Goal: Transaction & Acquisition: Purchase product/service

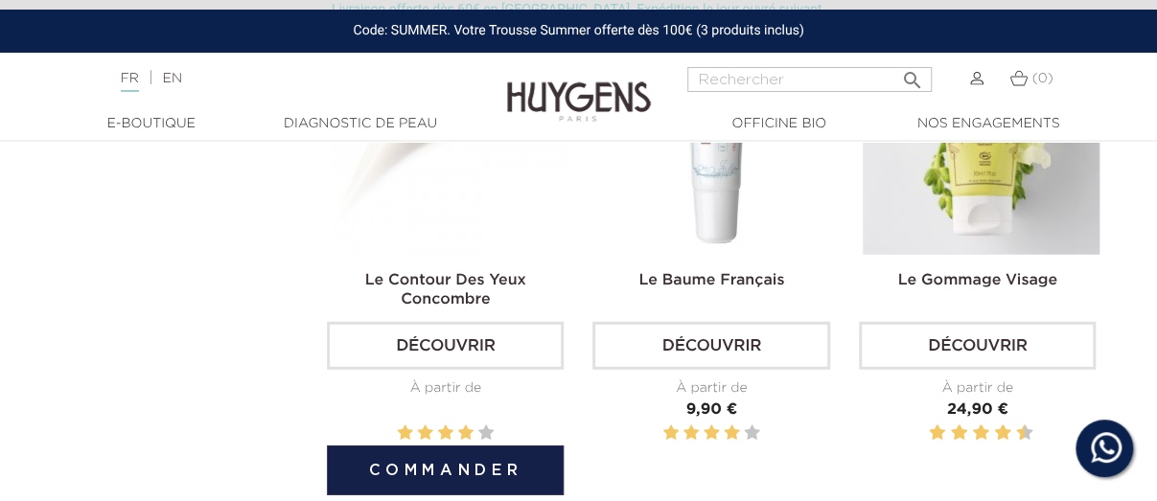
scroll to position [2032, 0]
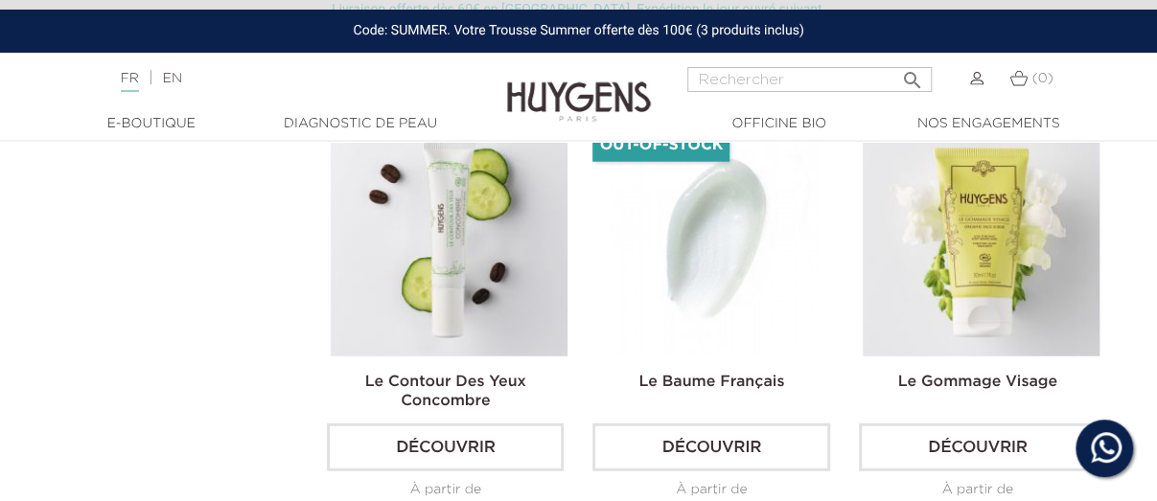
click at [750, 176] on img at bounding box center [714, 238] width 237 height 237
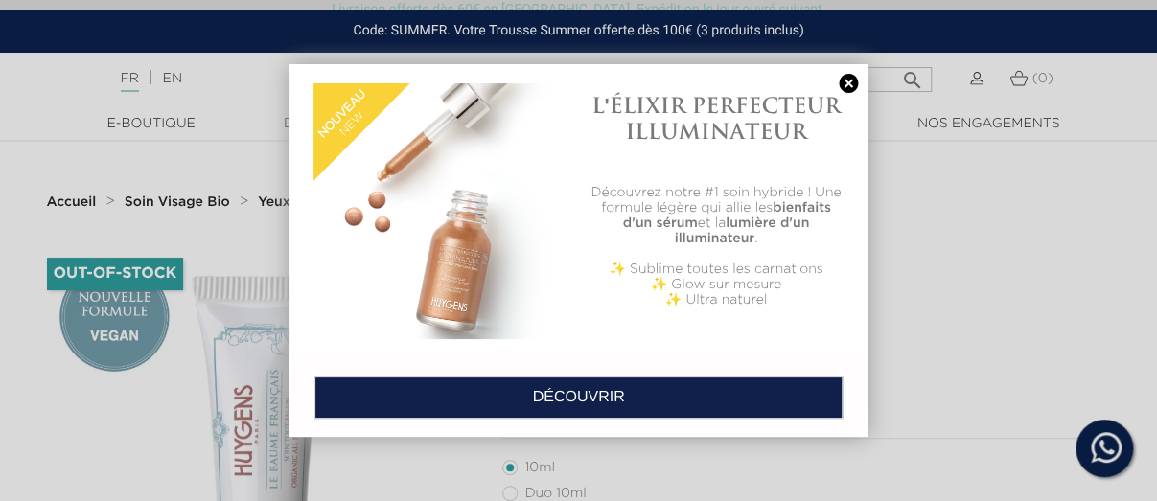
scroll to position [102, 0]
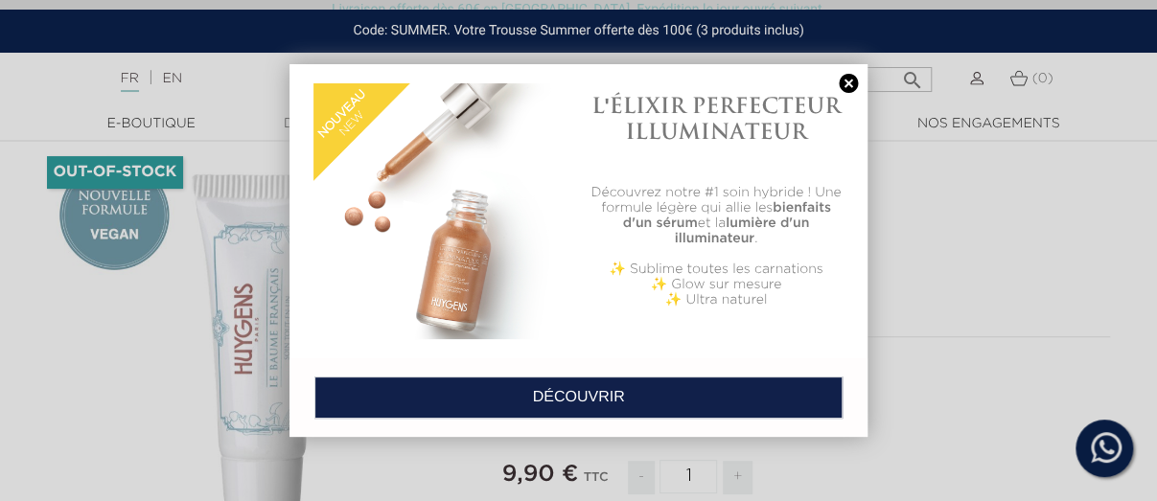
click at [846, 89] on link at bounding box center [848, 84] width 27 height 20
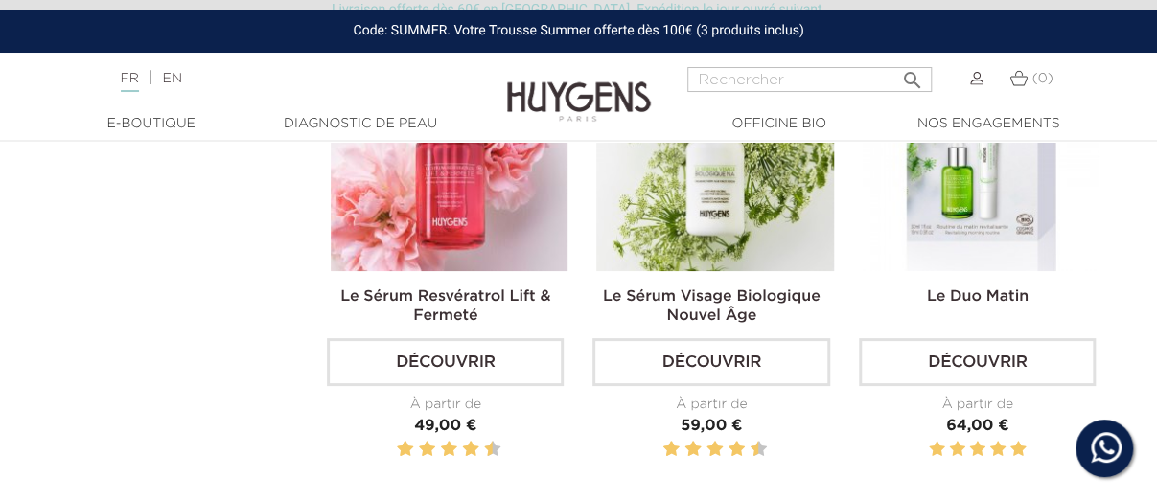
scroll to position [2845, 0]
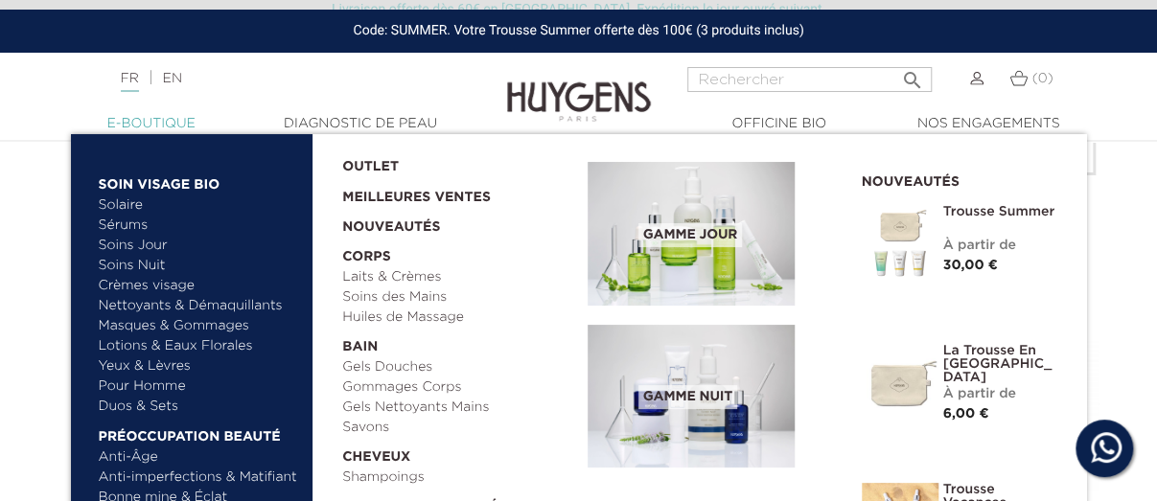
click at [138, 127] on link "  E-Boutique" at bounding box center [152, 124] width 192 height 20
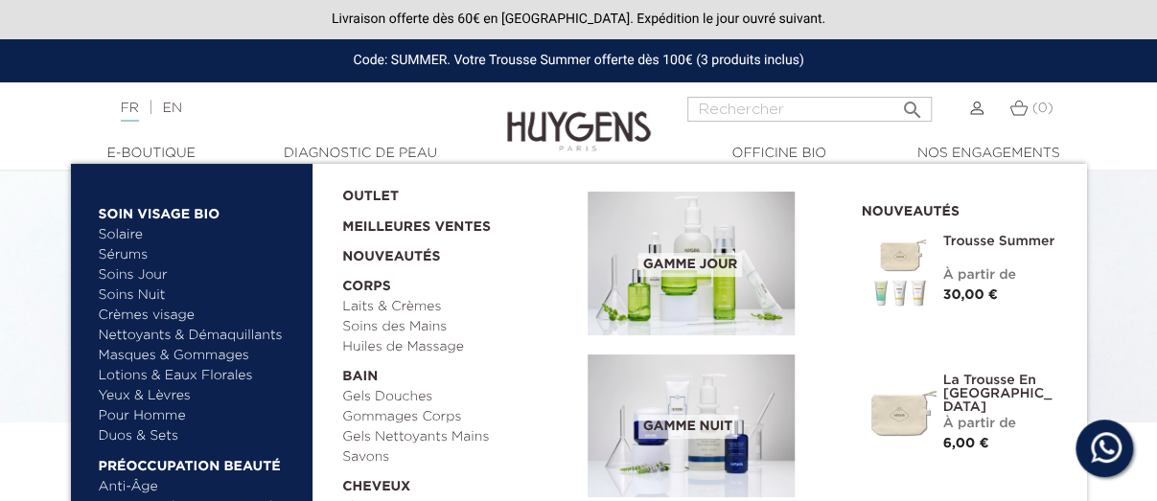
click at [146, 434] on link "Duos & Sets" at bounding box center [199, 437] width 200 height 20
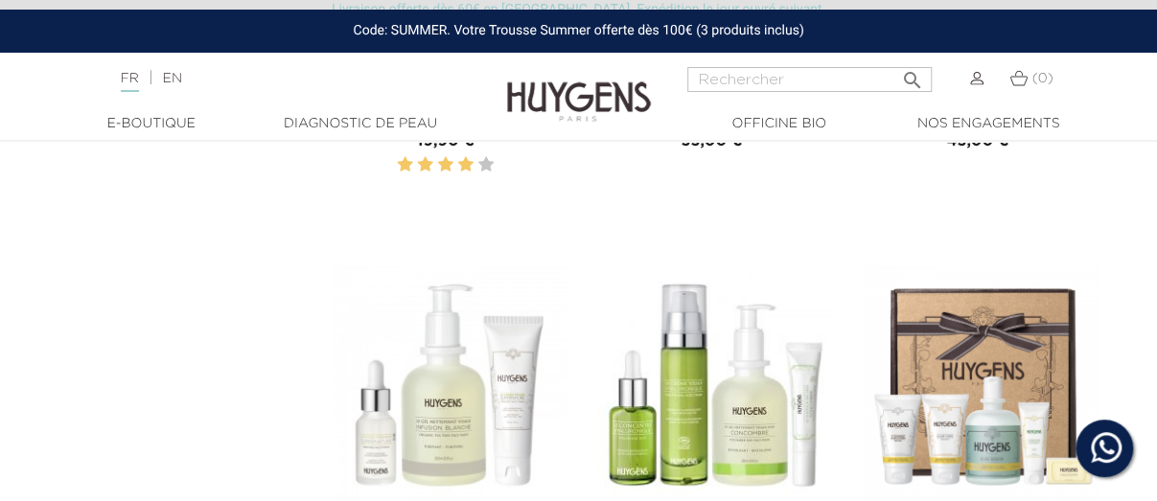
scroll to position [3658, 0]
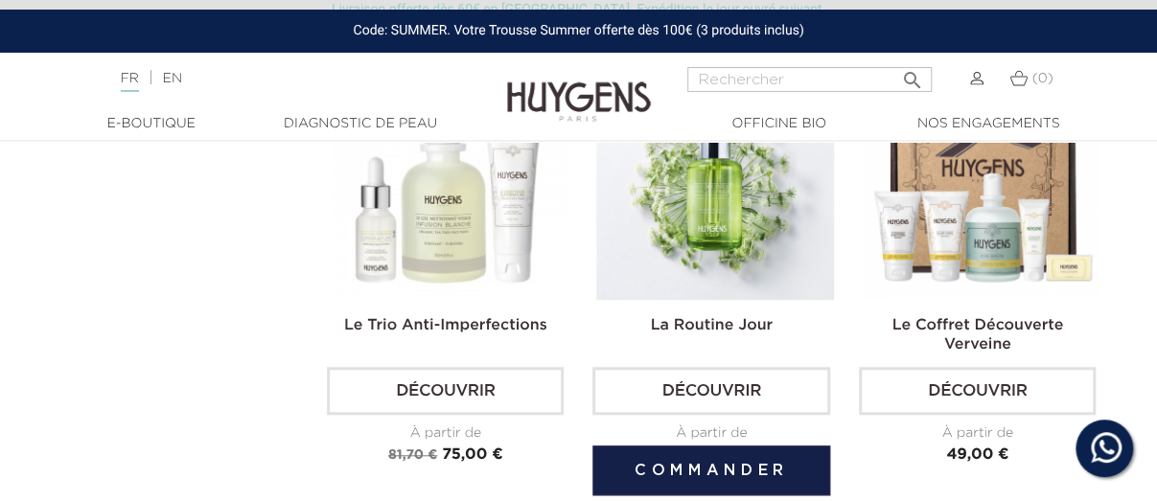
click at [716, 251] on img at bounding box center [714, 180] width 237 height 237
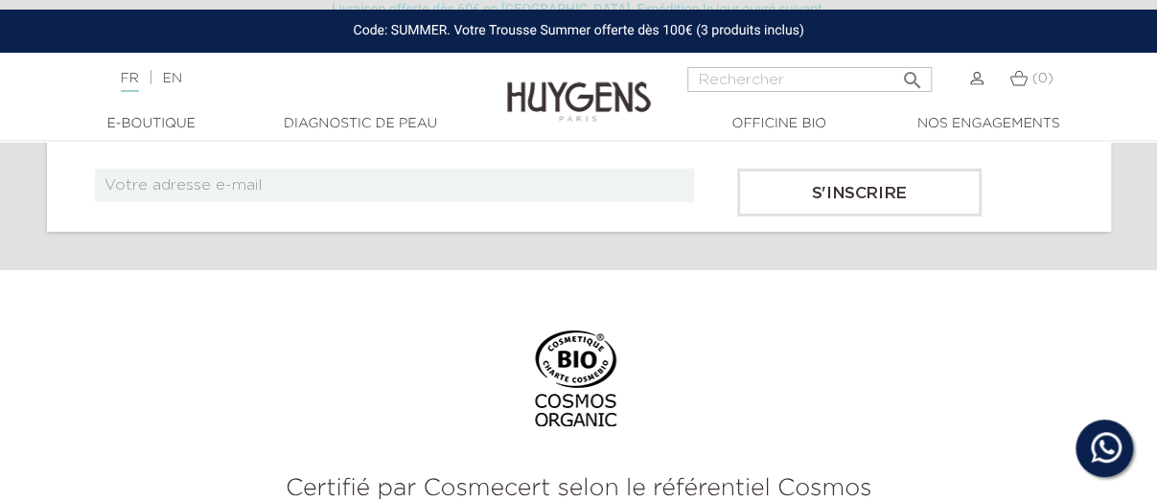
scroll to position [3150, 0]
